Goal: Task Accomplishment & Management: Use online tool/utility

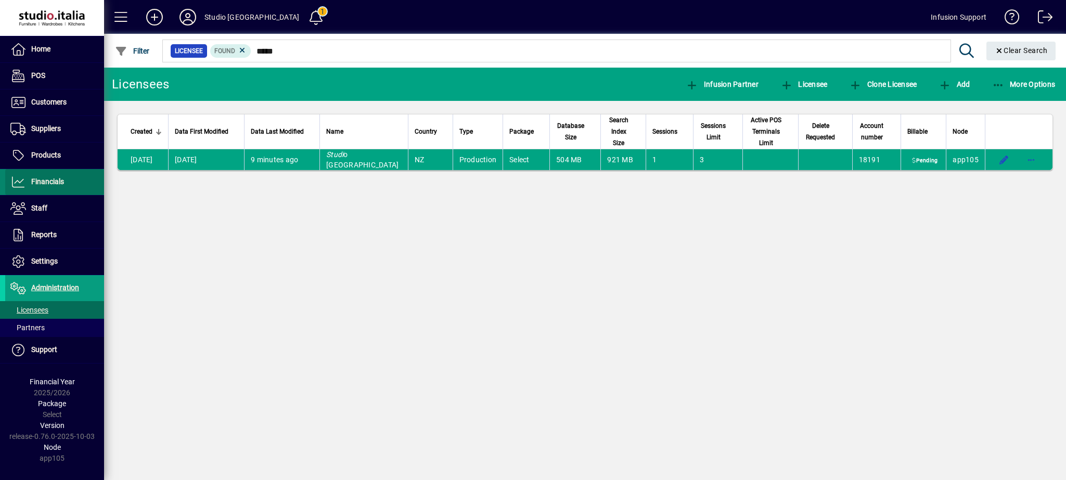
click at [36, 183] on span "Financials" at bounding box center [47, 181] width 33 height 8
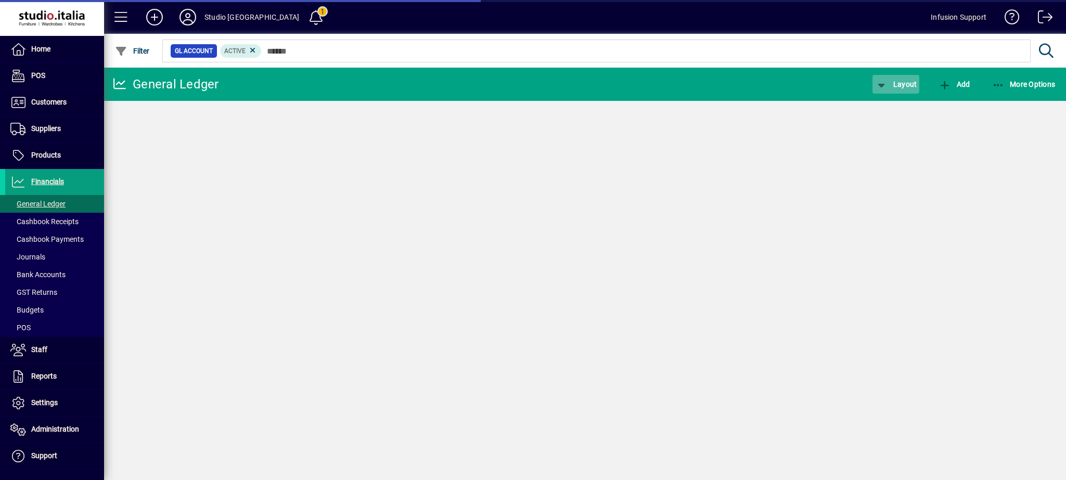
click at [902, 84] on span "Layout" at bounding box center [896, 84] width 42 height 8
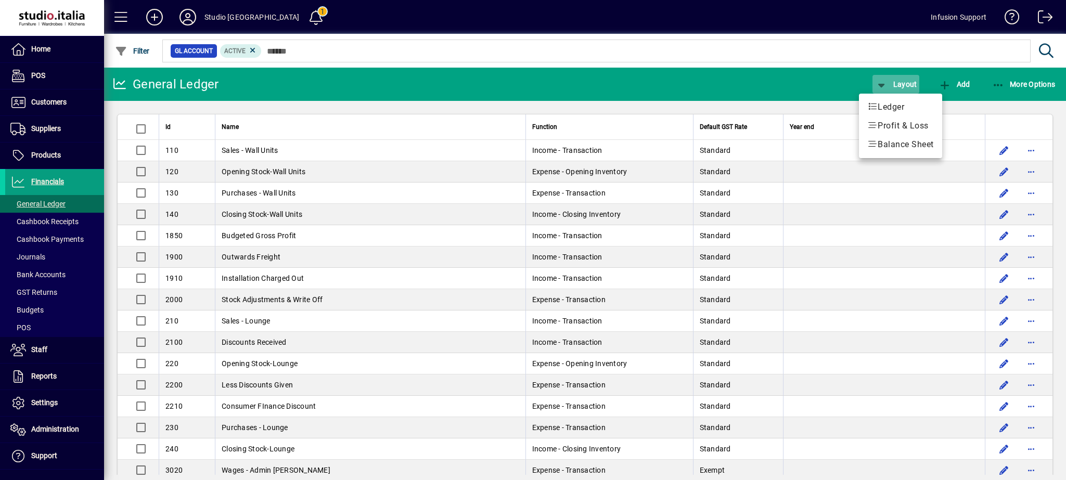
click at [902, 84] on div at bounding box center [533, 240] width 1066 height 480
click at [902, 80] on span "button" at bounding box center [895, 84] width 47 height 25
click at [901, 128] on span "Profit & Loss" at bounding box center [900, 126] width 67 height 12
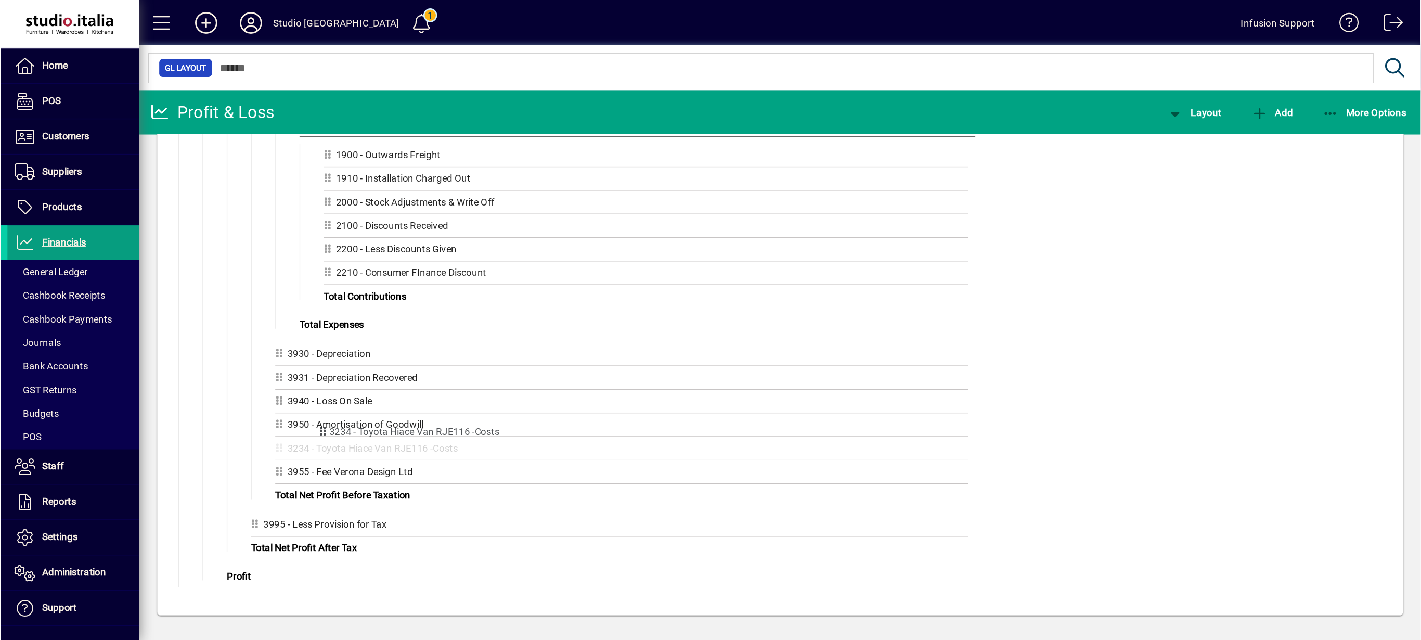
scroll to position [4676, 0]
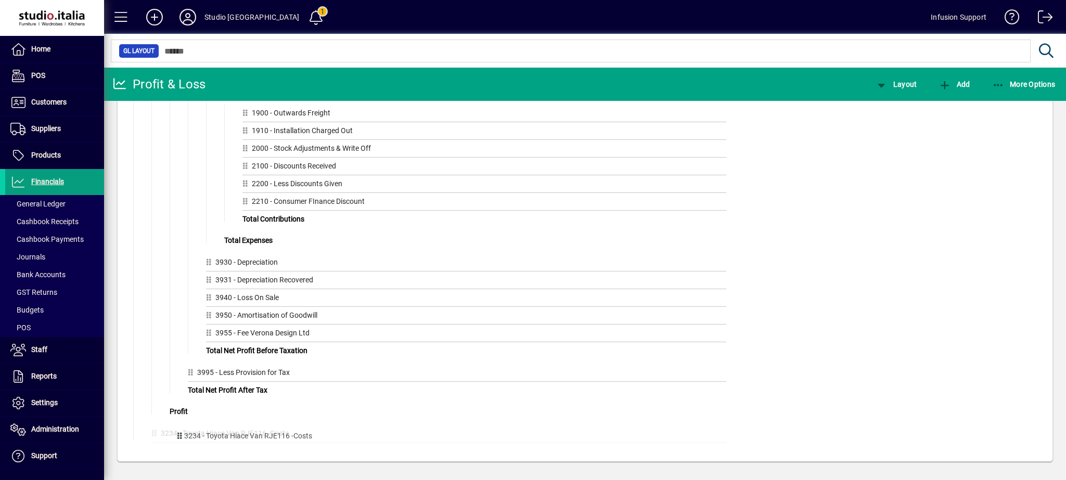
drag, startPoint x: 158, startPoint y: 433, endPoint x: 182, endPoint y: 436, distance: 24.6
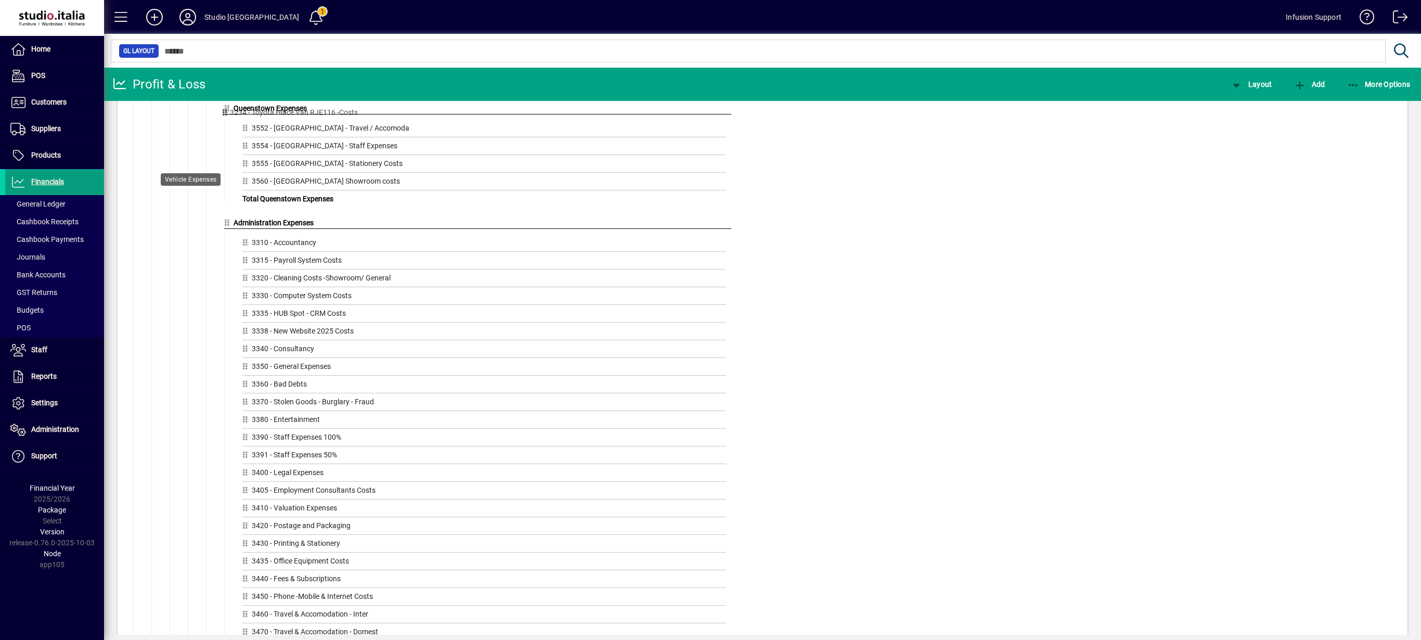
scroll to position [3373, 0]
drag, startPoint x: 157, startPoint y: 591, endPoint x: 227, endPoint y: 109, distance: 486.7
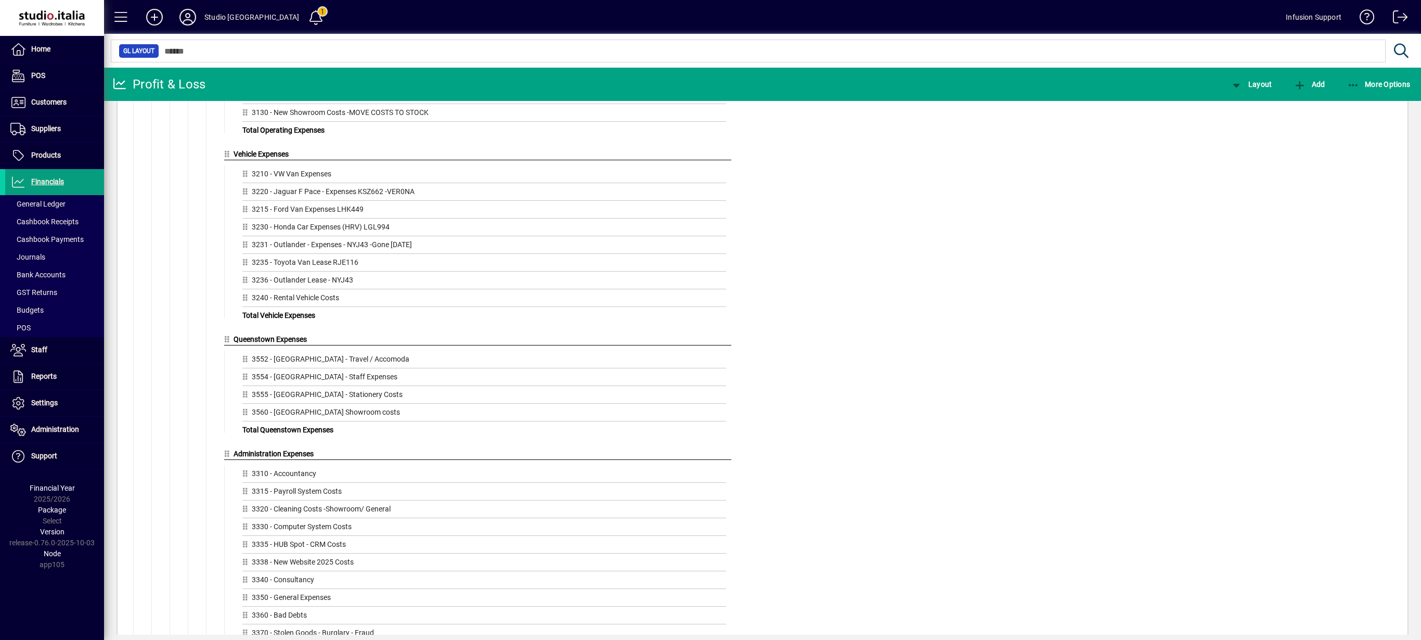
scroll to position [3139, 0]
click at [194, 21] on icon at bounding box center [187, 17] width 21 height 17
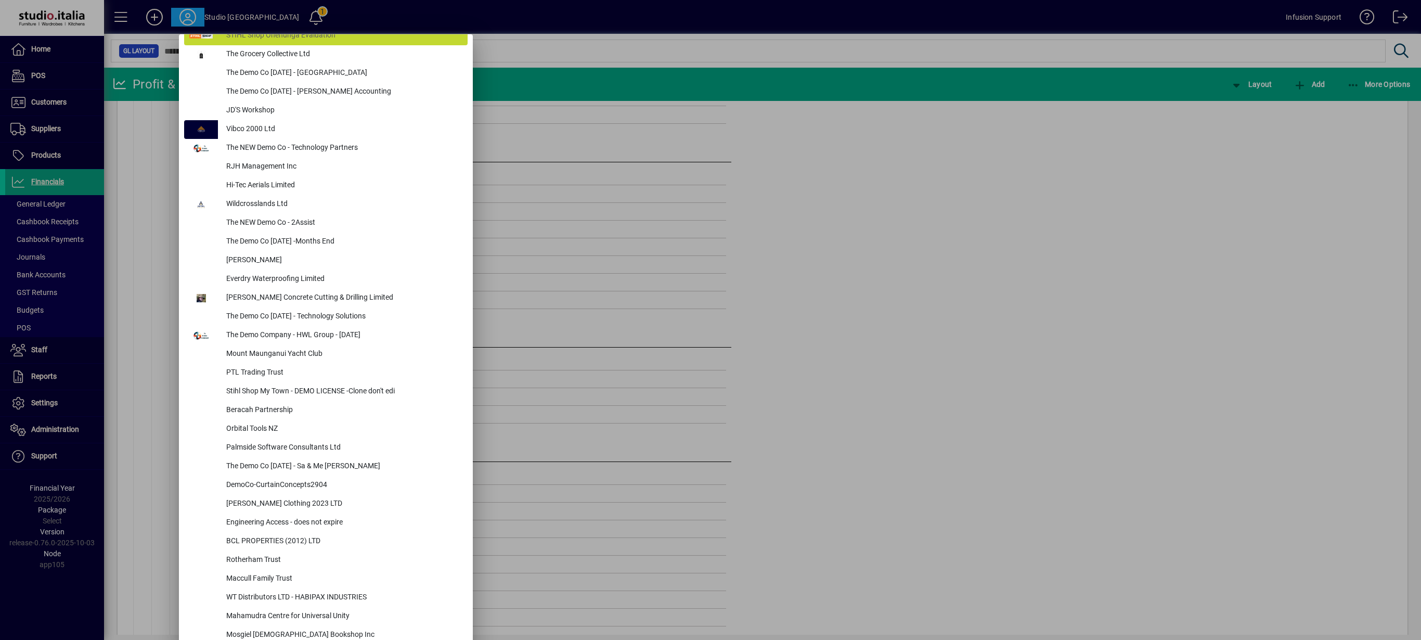
scroll to position [3906, 0]
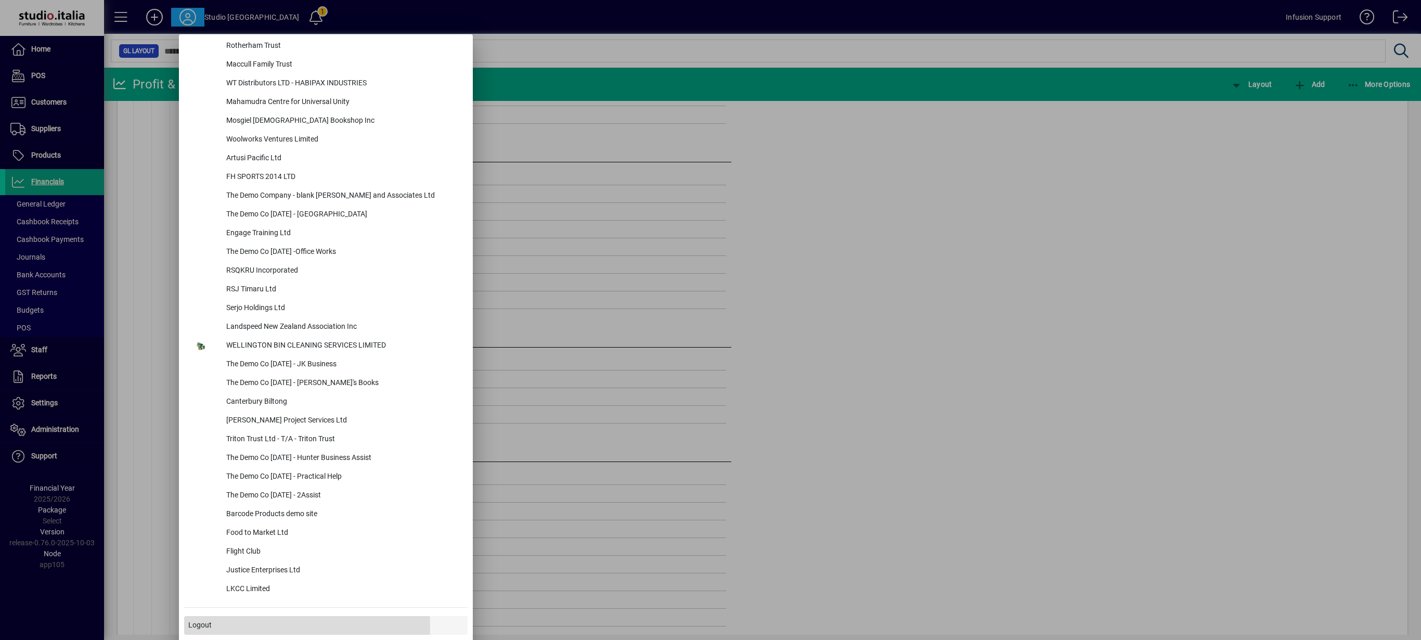
click at [206, 480] on span "Logout" at bounding box center [199, 625] width 23 height 11
